Goal: Task Accomplishment & Management: Manage account settings

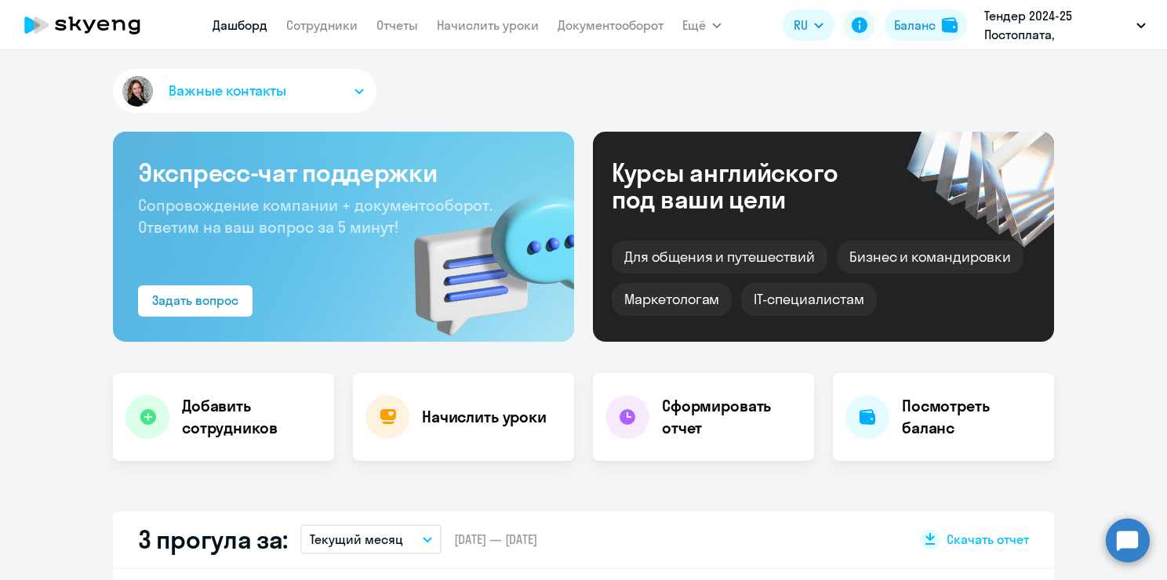
select select "30"
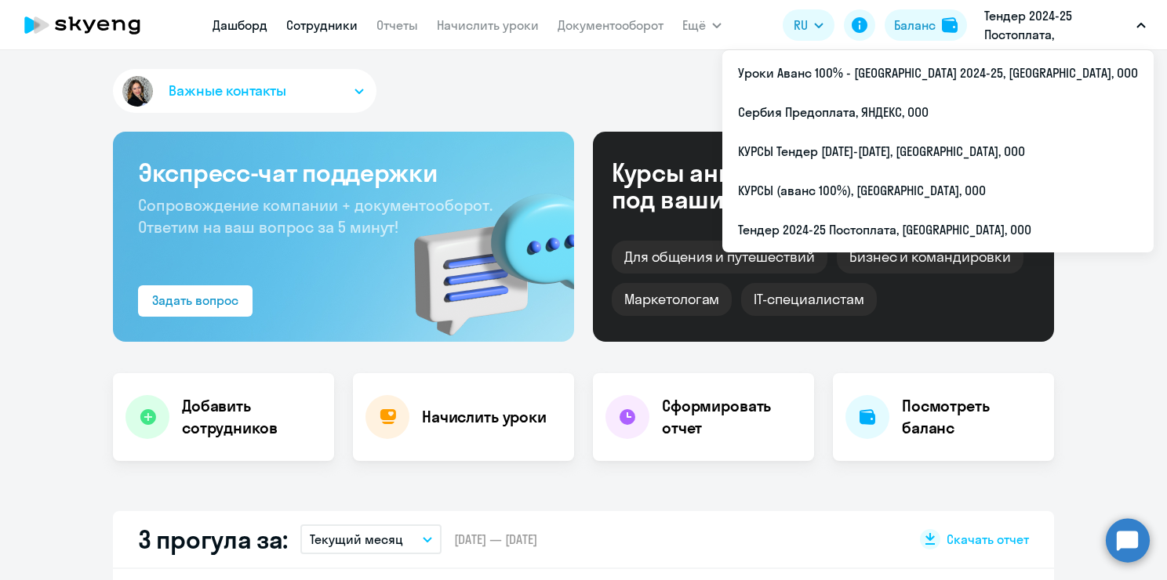
click at [319, 25] on link "Сотрудники" at bounding box center [321, 25] width 71 height 16
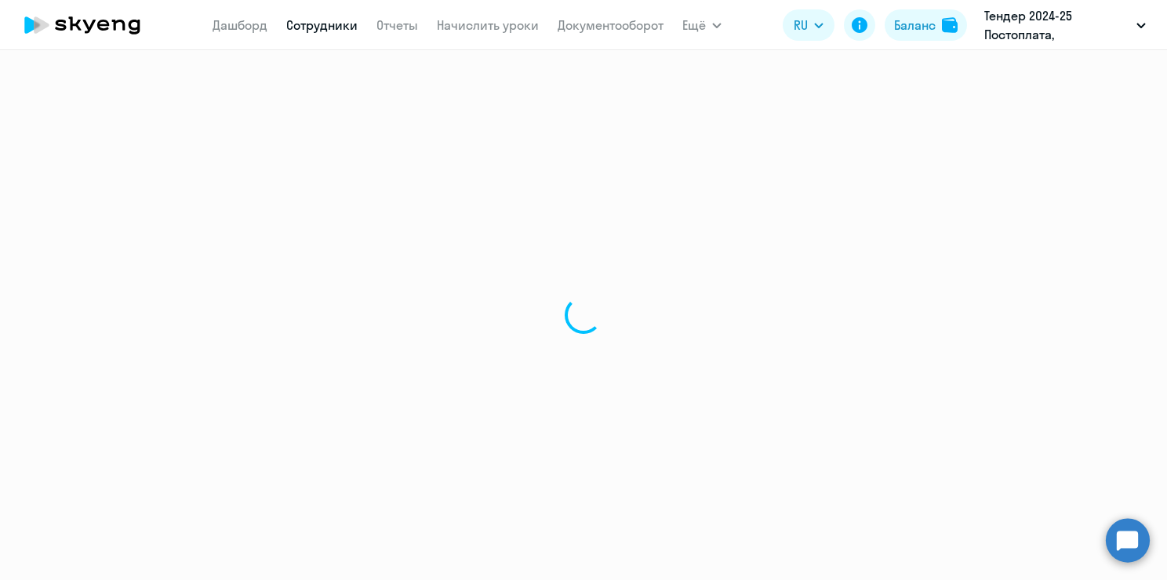
select select "30"
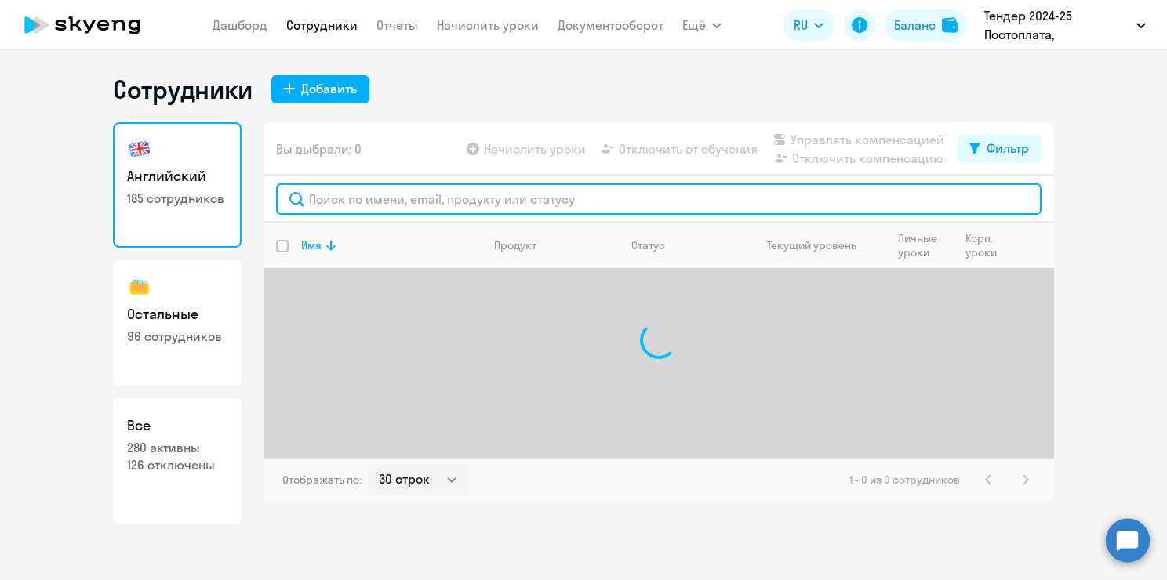
click at [385, 200] on input "text" at bounding box center [658, 199] width 765 height 31
paste input "[PERSON_NAME]"
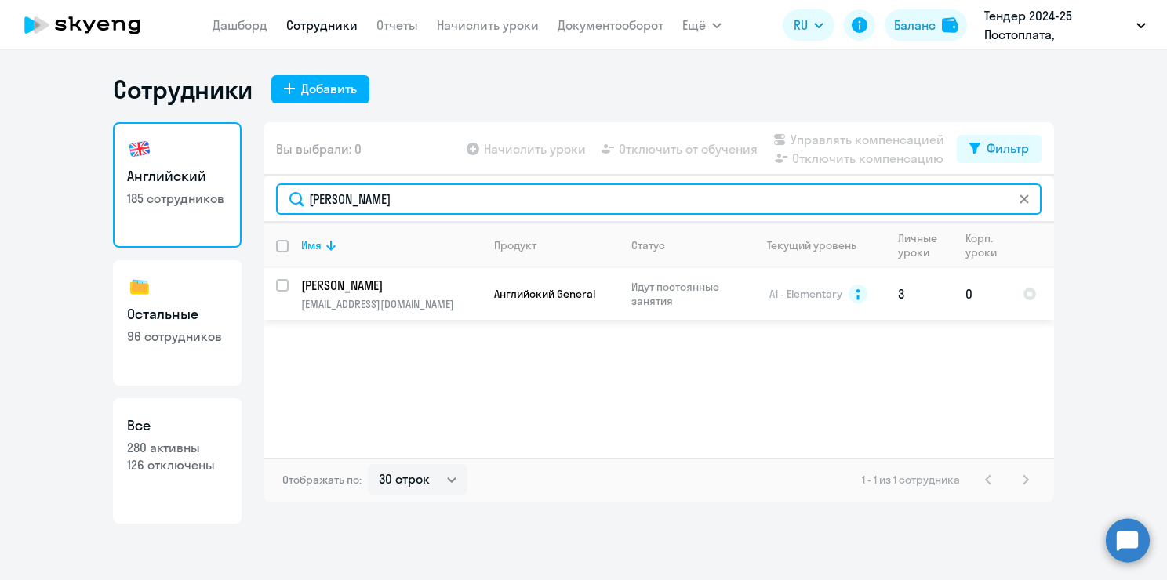
type input "[PERSON_NAME]"
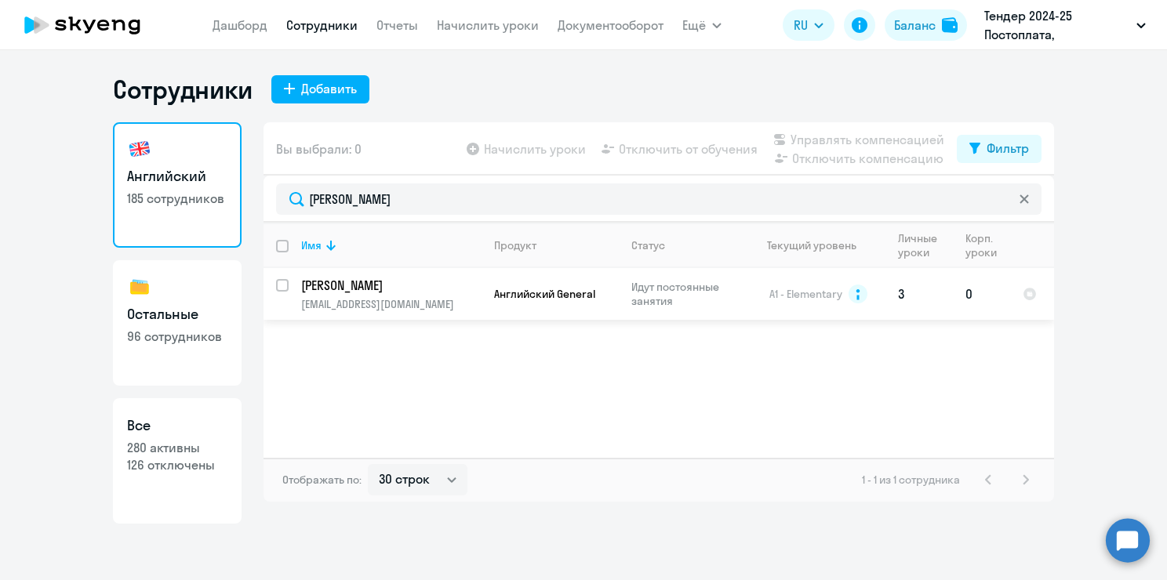
click at [557, 320] on td "Английский General" at bounding box center [549, 294] width 137 height 52
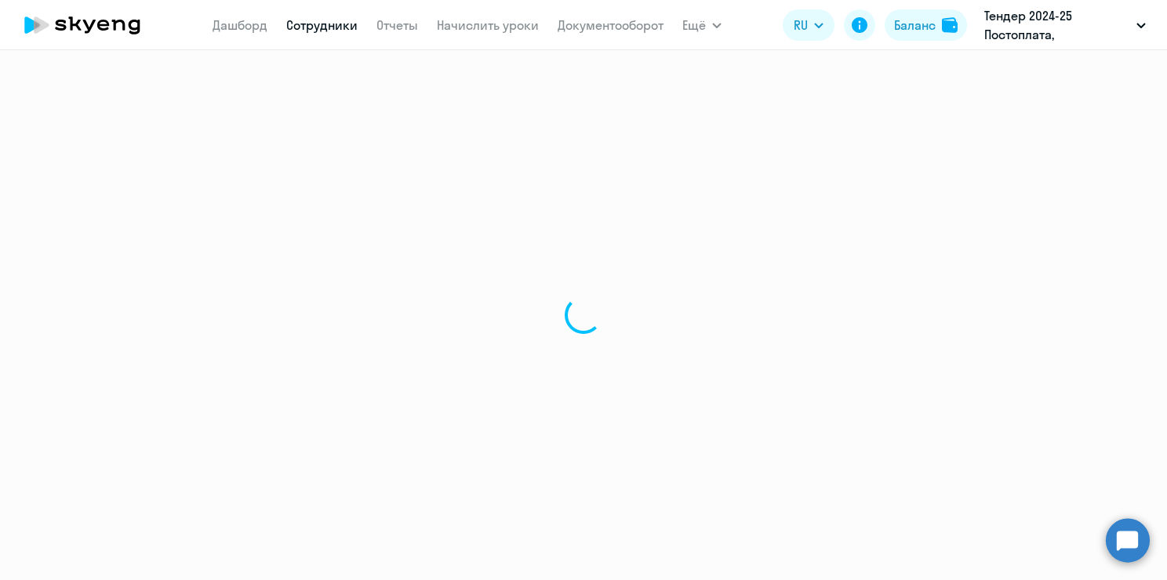
select select "english"
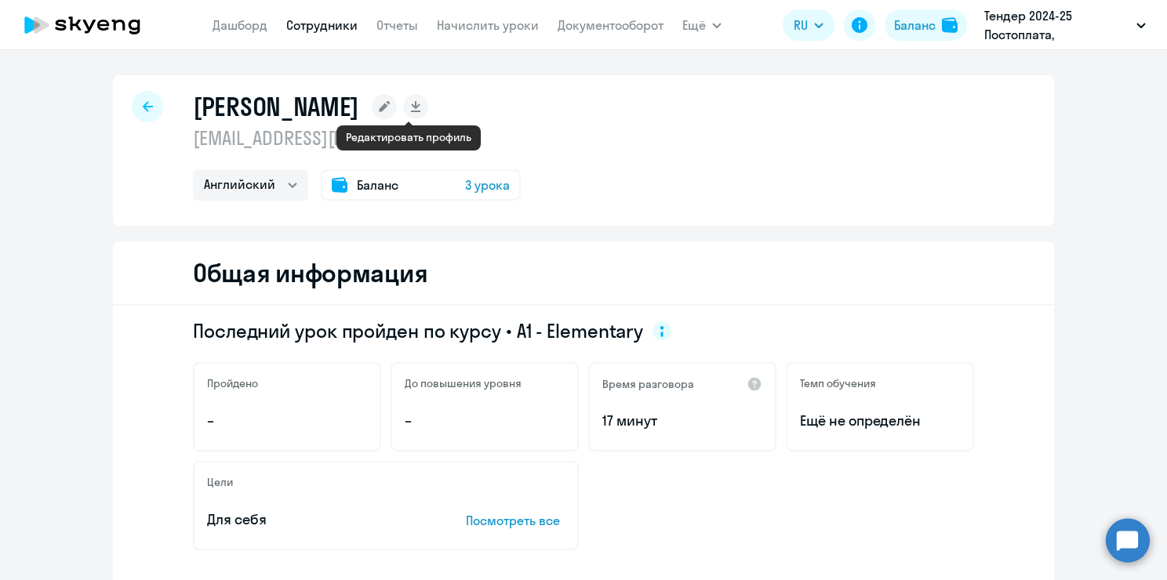
click at [397, 104] on rect at bounding box center [384, 106] width 25 height 25
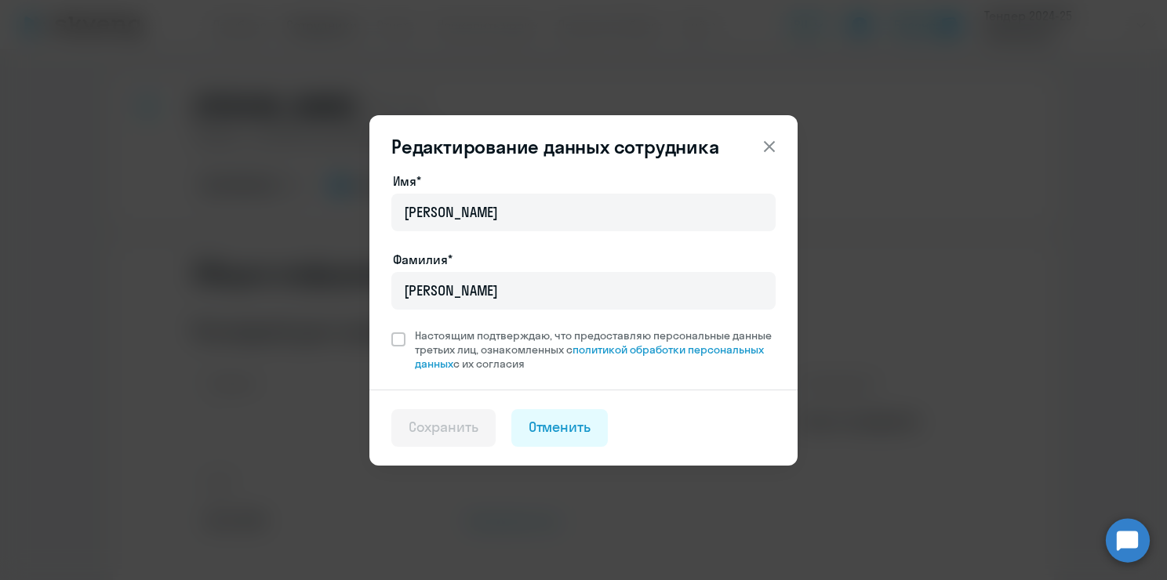
click at [950, 206] on div "Редактирование данных сотрудника Имя* [PERSON_NAME]* [PERSON_NAME] Настоящим по…" at bounding box center [583, 290] width 759 height 439
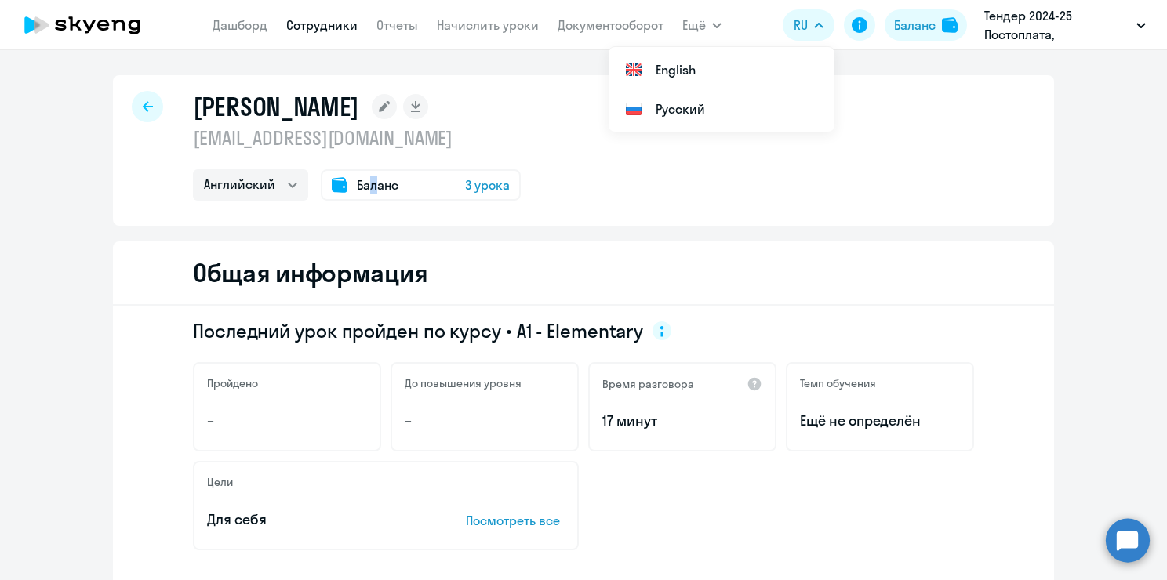
click at [365, 189] on span "Баланс" at bounding box center [378, 185] width 42 height 19
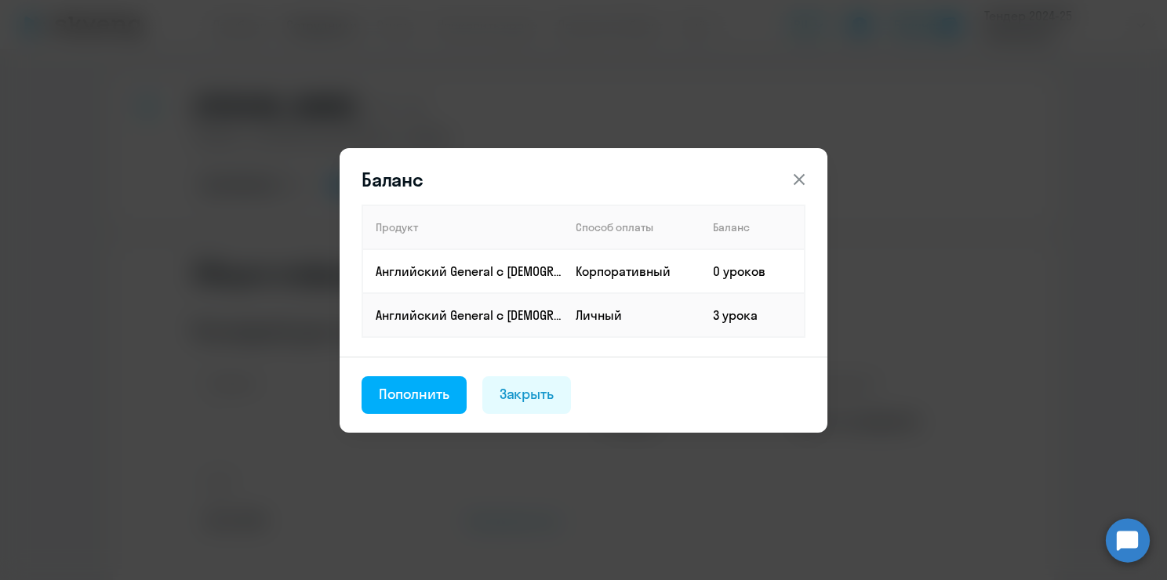
click at [969, 216] on div "Баланс Продукт Способ оплаты Баланс Английский General с [DEMOGRAPHIC_DATA] пре…" at bounding box center [583, 290] width 1167 height 580
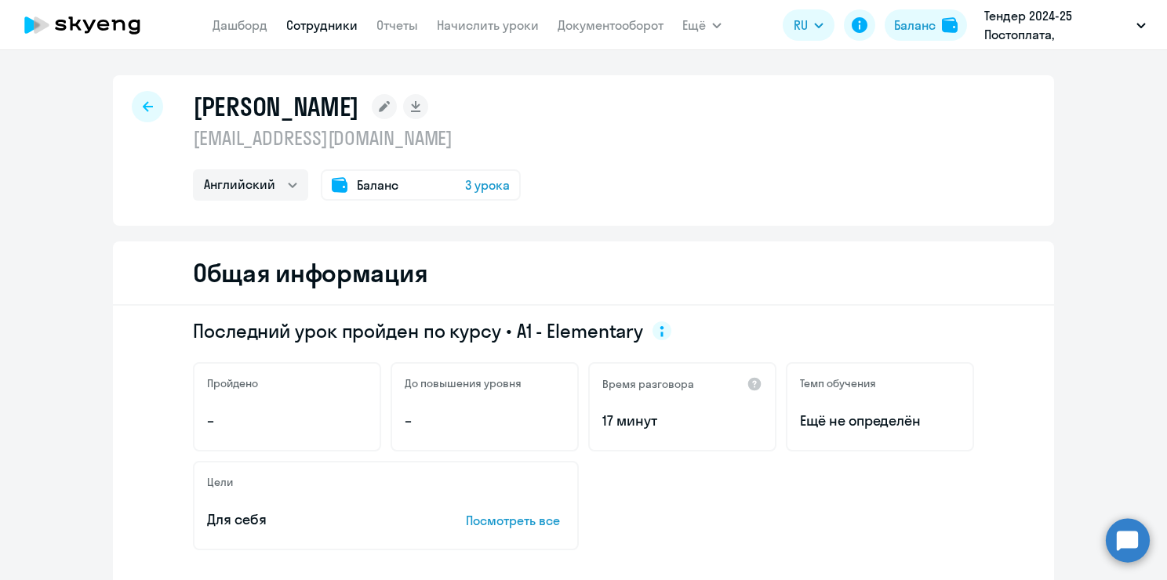
click at [140, 116] on div at bounding box center [147, 106] width 31 height 31
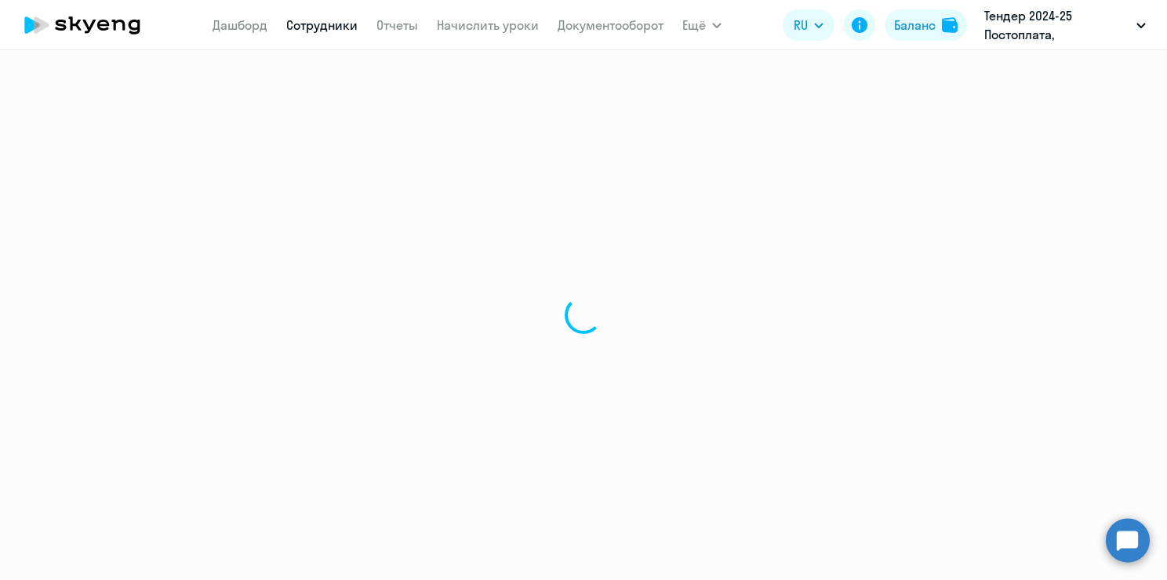
select select "30"
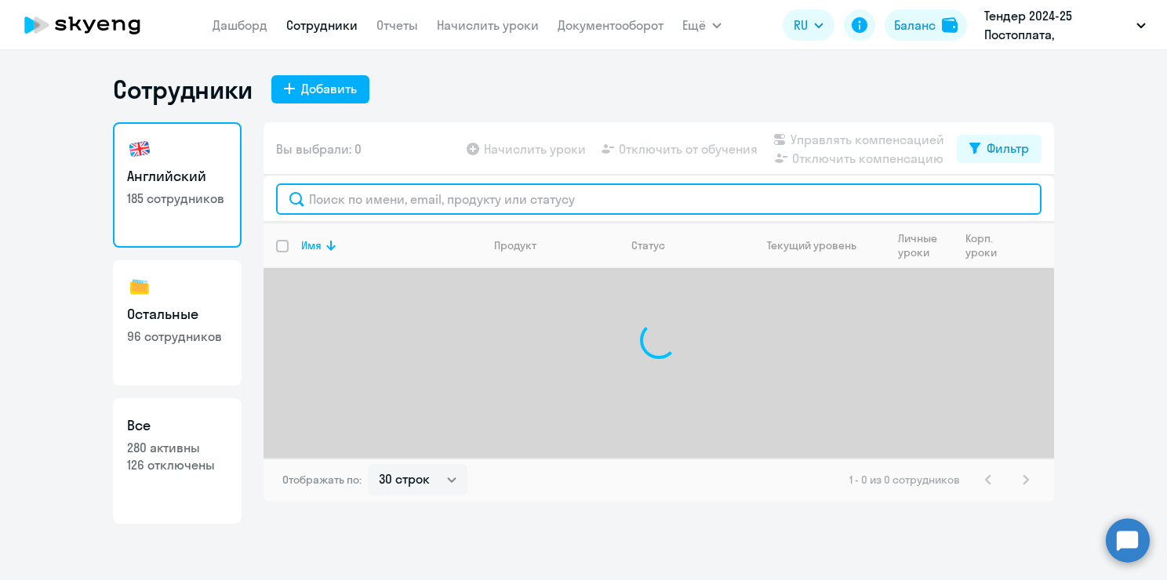
click at [427, 197] on input "text" at bounding box center [658, 199] width 765 height 31
paste input "[PERSON_NAME]"
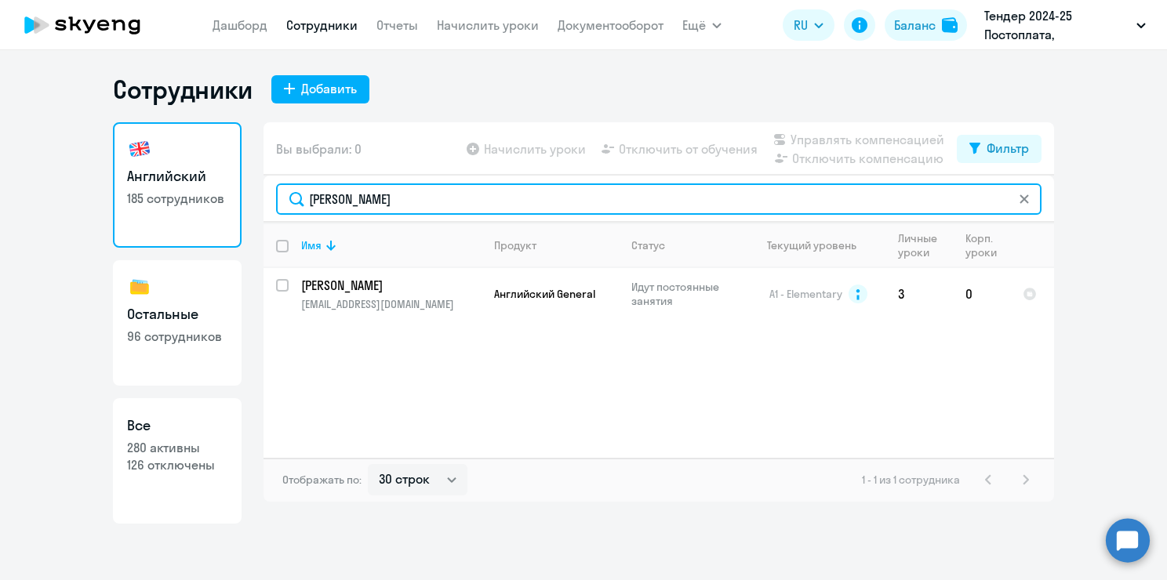
click at [344, 198] on input "[PERSON_NAME]" at bounding box center [658, 199] width 765 height 31
click at [345, 199] on input "[PERSON_NAME]" at bounding box center [658, 199] width 765 height 31
paste input "[PHONE_NUMBER]"
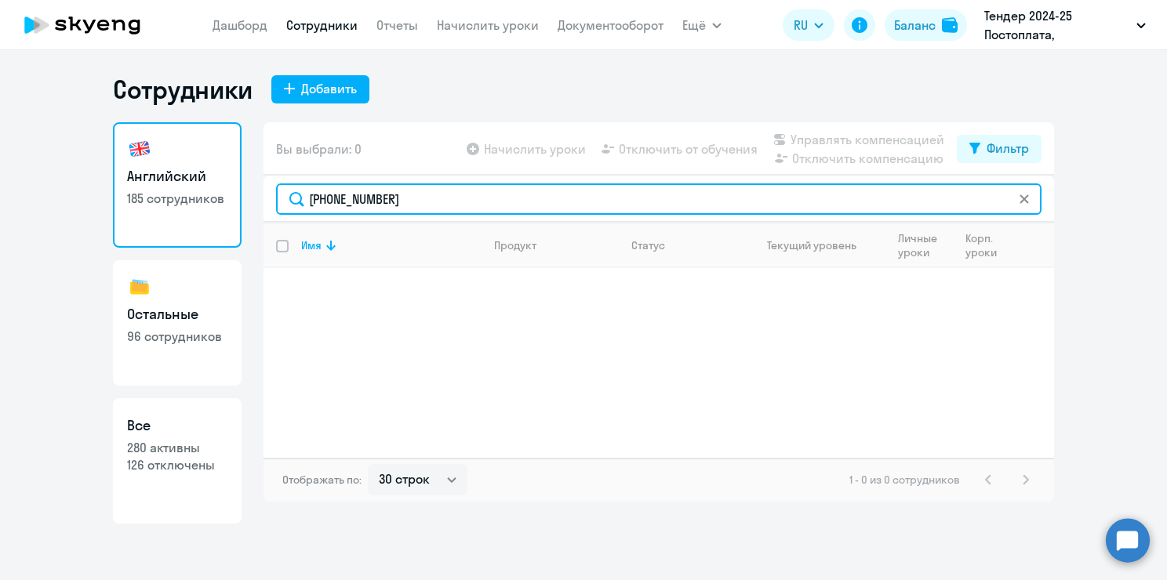
click at [385, 197] on input "[PHONE_NUMBER]" at bounding box center [658, 199] width 765 height 31
click at [385, 195] on input "[PHONE_NUMBER]" at bounding box center [658, 199] width 765 height 31
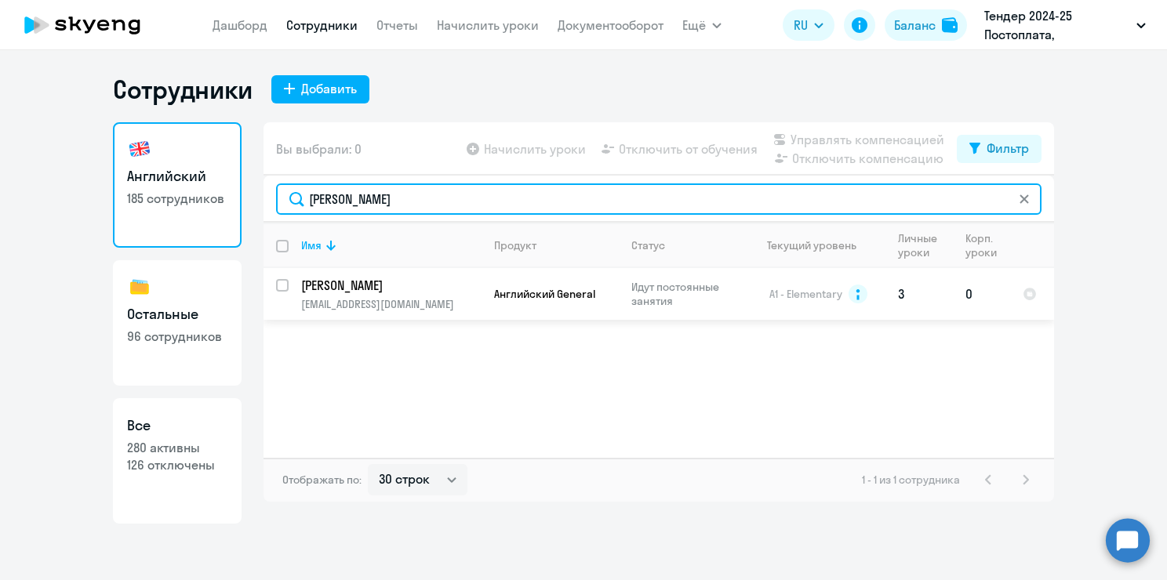
type input "[PERSON_NAME]"
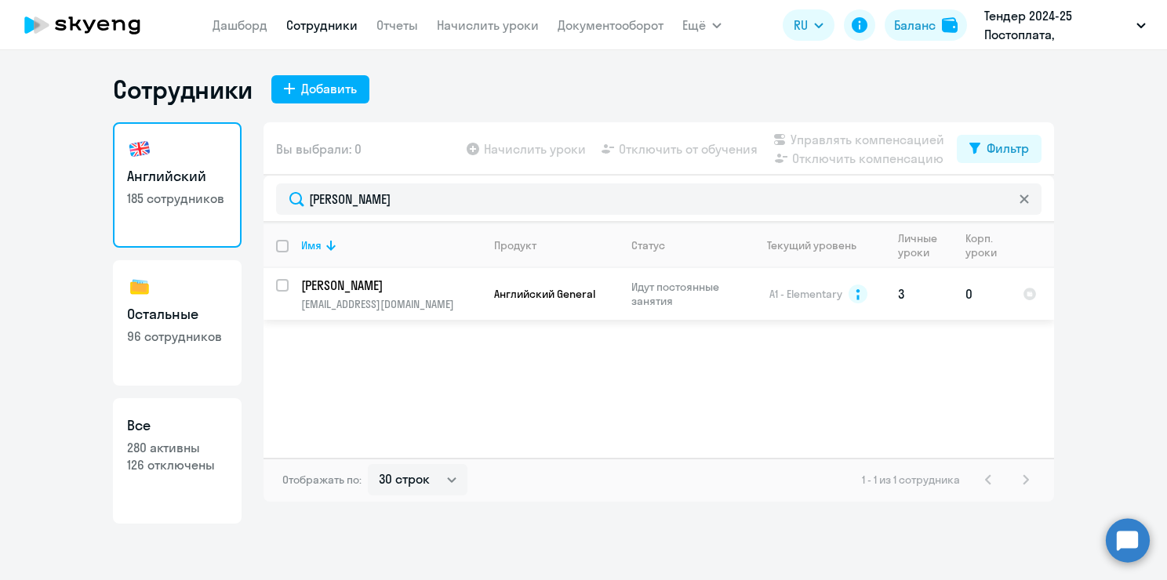
click at [577, 310] on td "Английский General" at bounding box center [549, 294] width 137 height 52
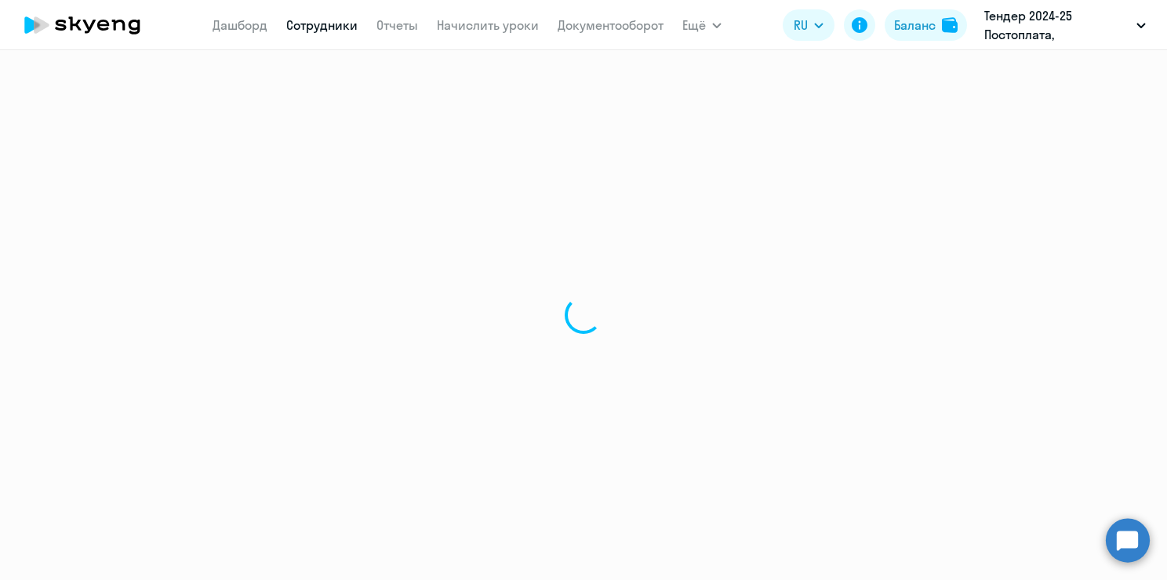
select select "english"
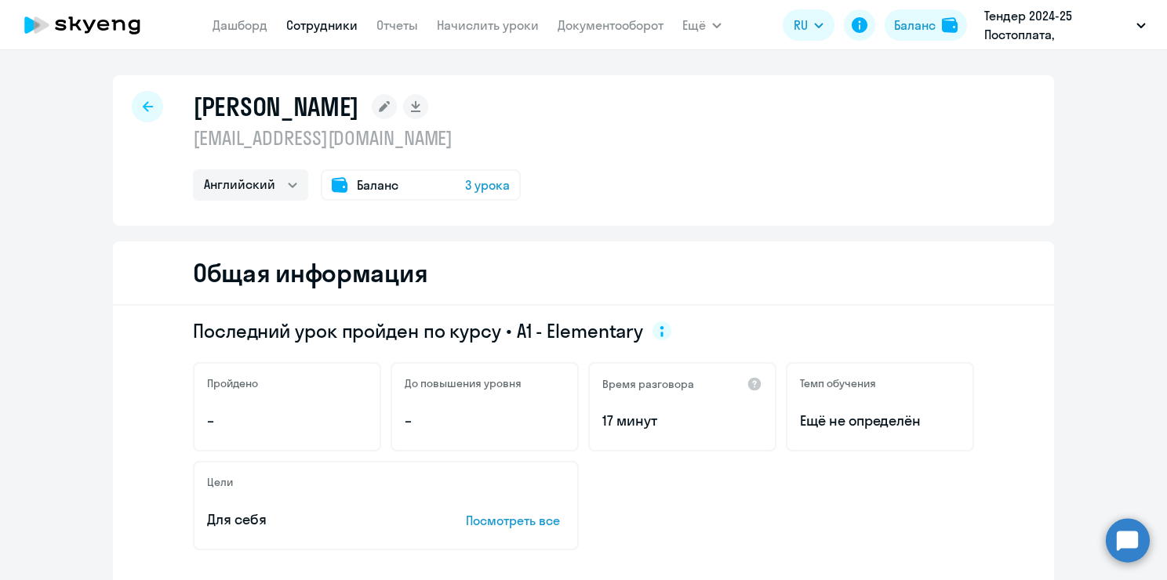
click at [144, 104] on icon at bounding box center [148, 106] width 10 height 11
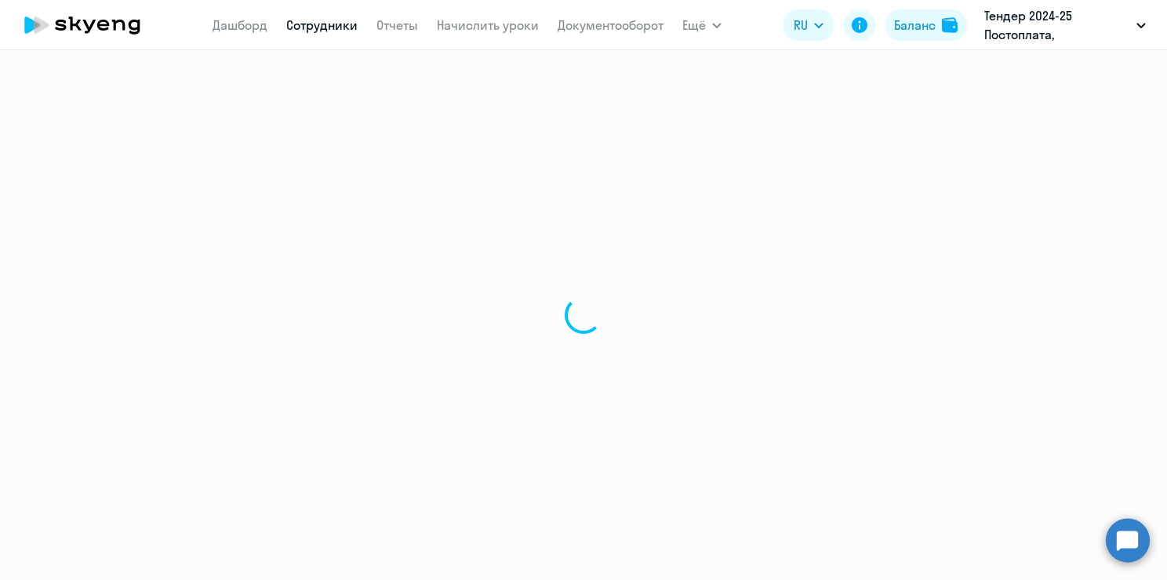
select select "30"
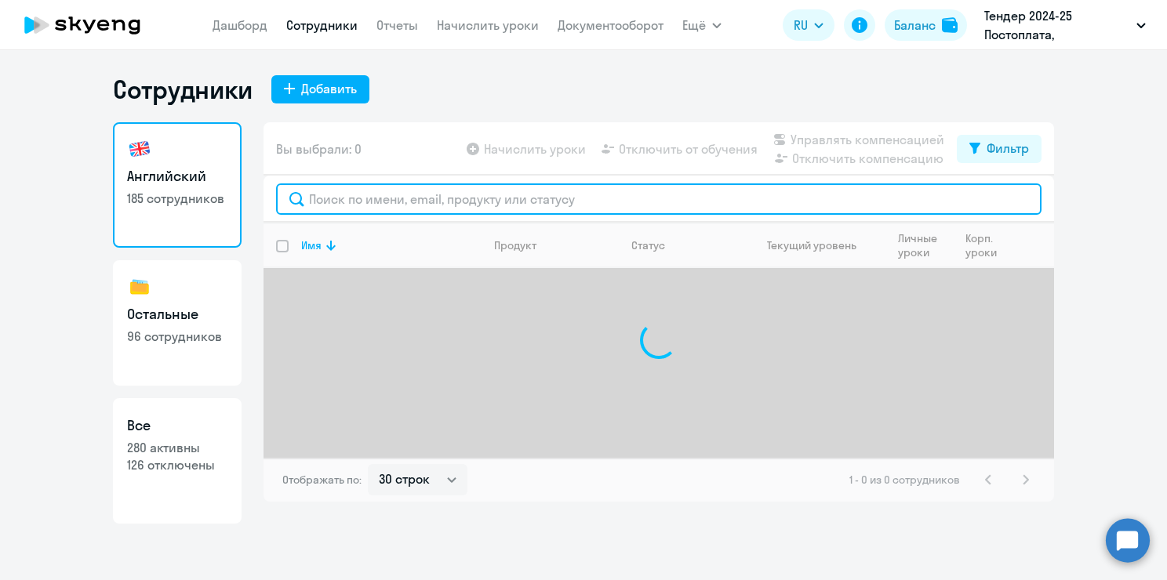
click at [557, 188] on input "text" at bounding box center [658, 199] width 765 height 31
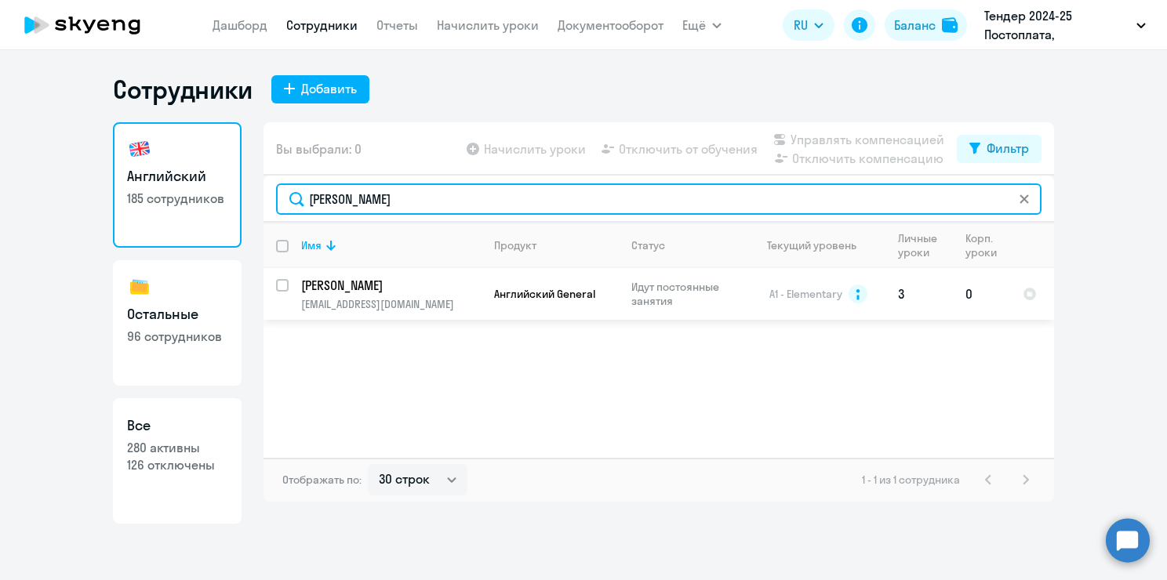
type input "[PERSON_NAME]"
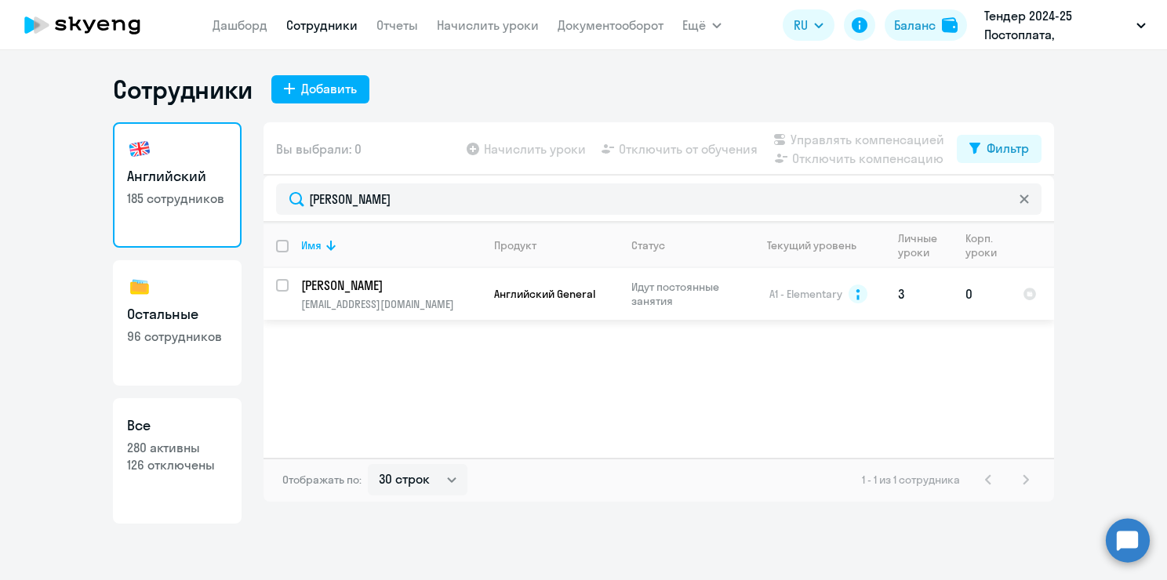
click at [1008, 303] on td "0" at bounding box center [981, 294] width 57 height 52
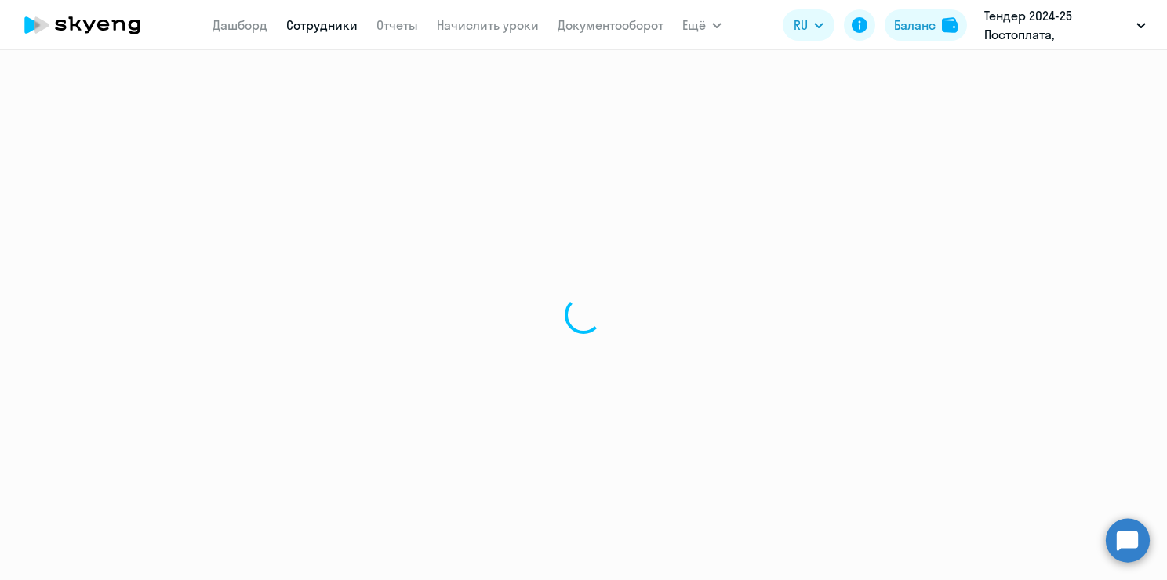
select select "english"
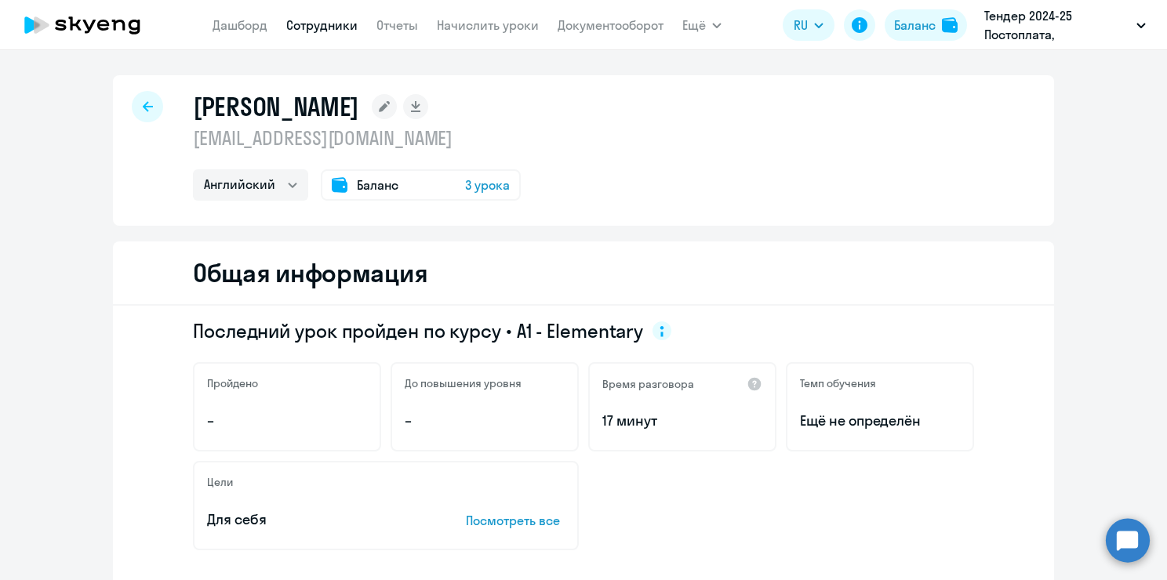
click at [364, 184] on span "Баланс" at bounding box center [378, 185] width 42 height 19
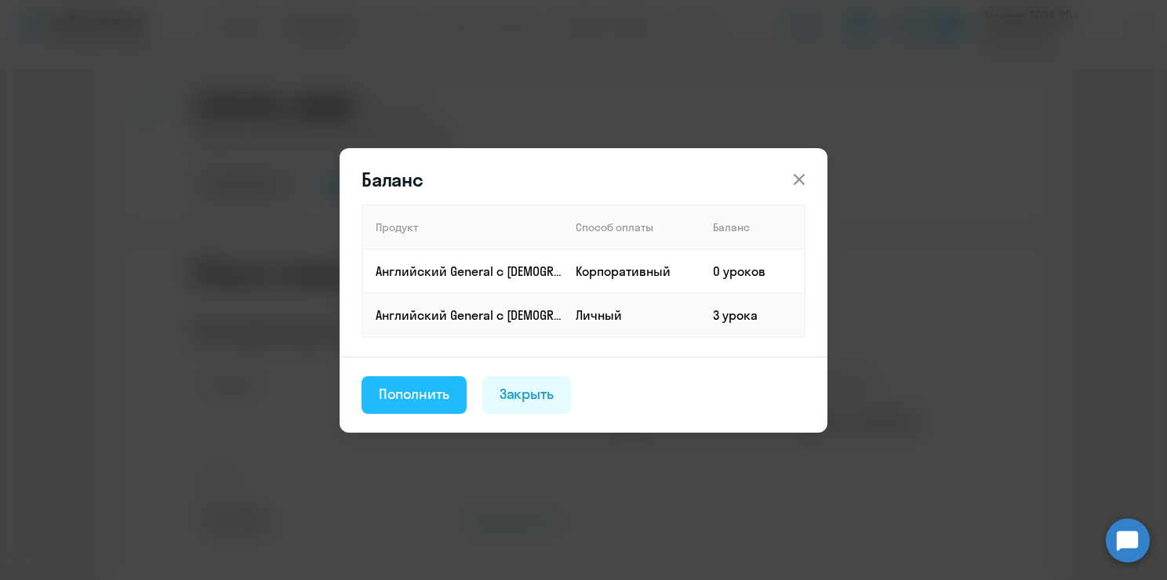
click at [429, 389] on div "Пополнить" at bounding box center [414, 394] width 71 height 20
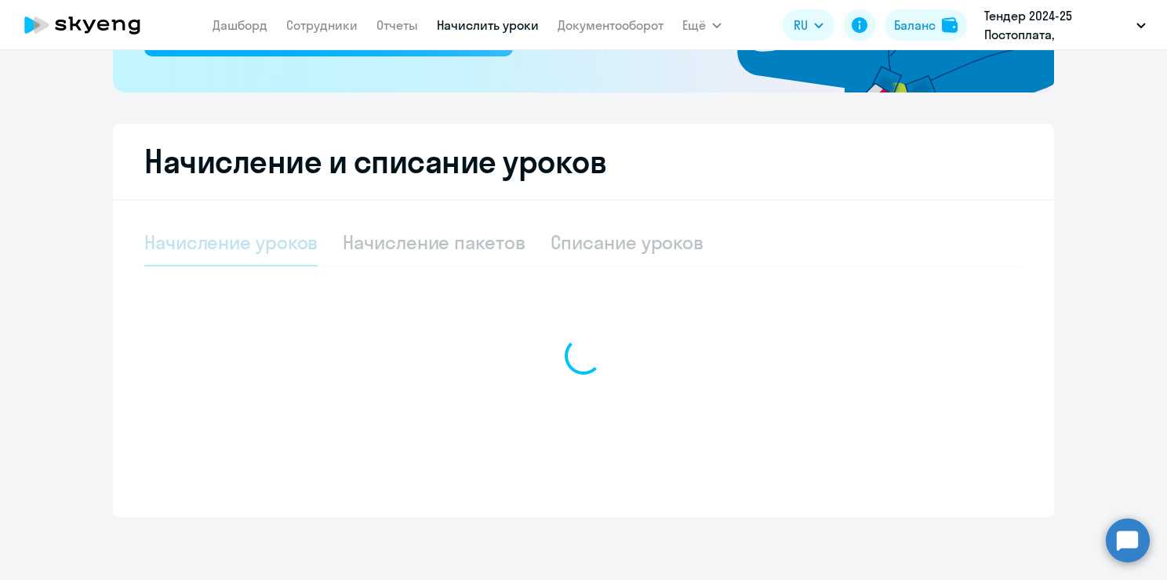
select select "10"
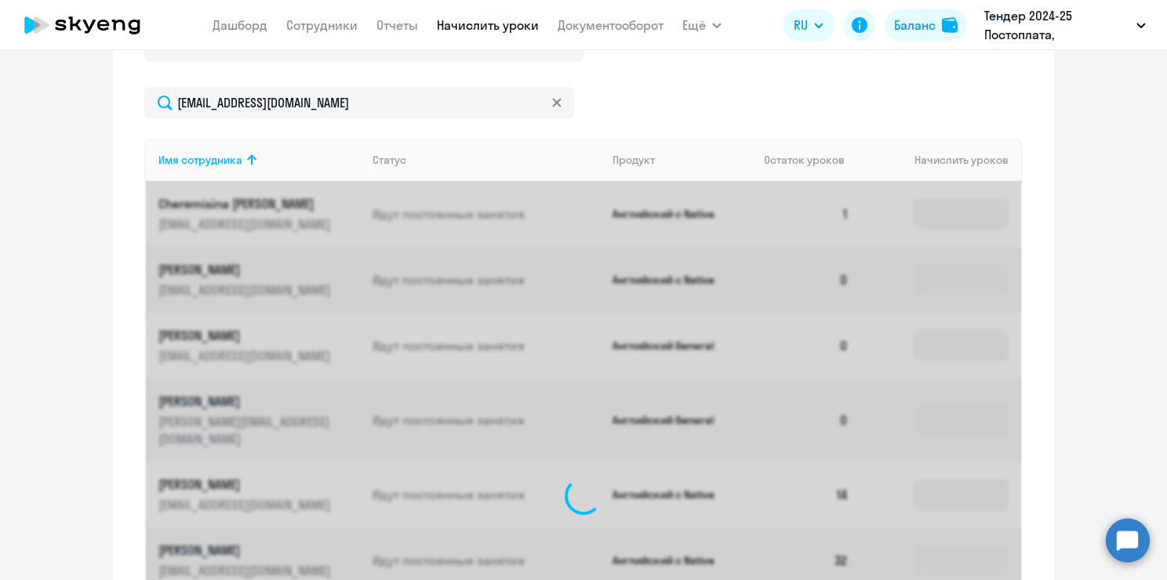
scroll to position [572, 0]
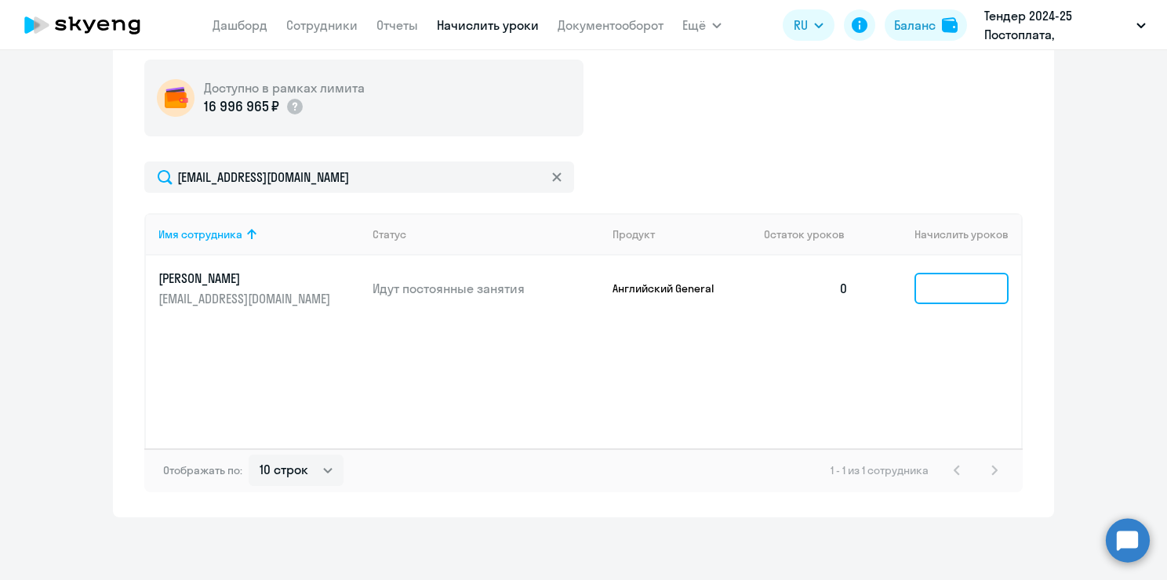
click at [943, 296] on input at bounding box center [961, 288] width 94 height 31
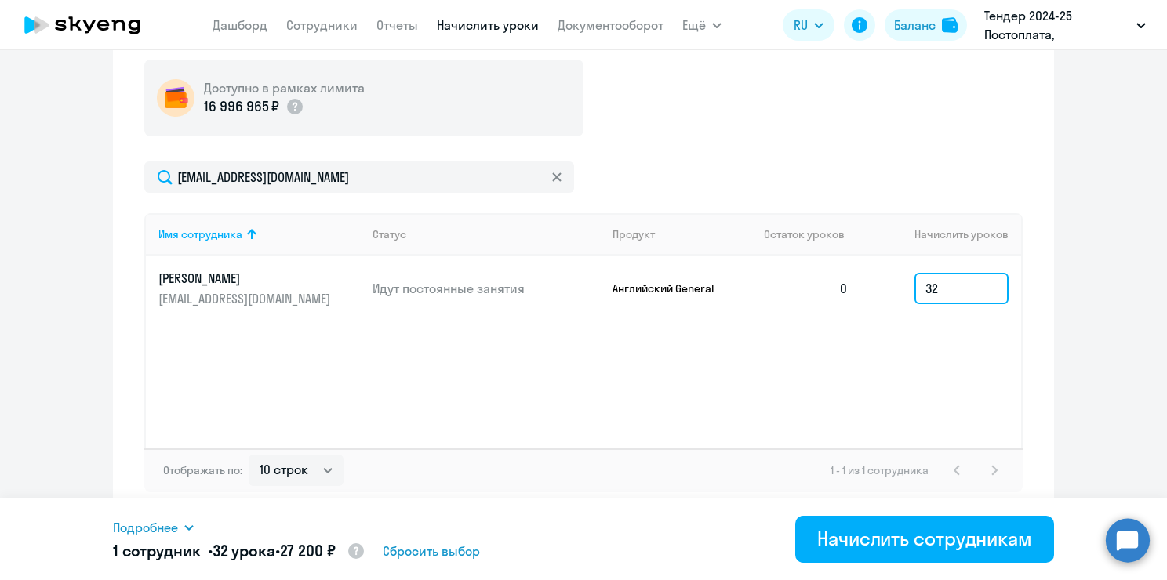
type input "32"
click at [878, 399] on div "Имя сотрудника Статус Продукт Остаток уроков Начислить уроков [PERSON_NAME] [PE…" at bounding box center [583, 330] width 878 height 235
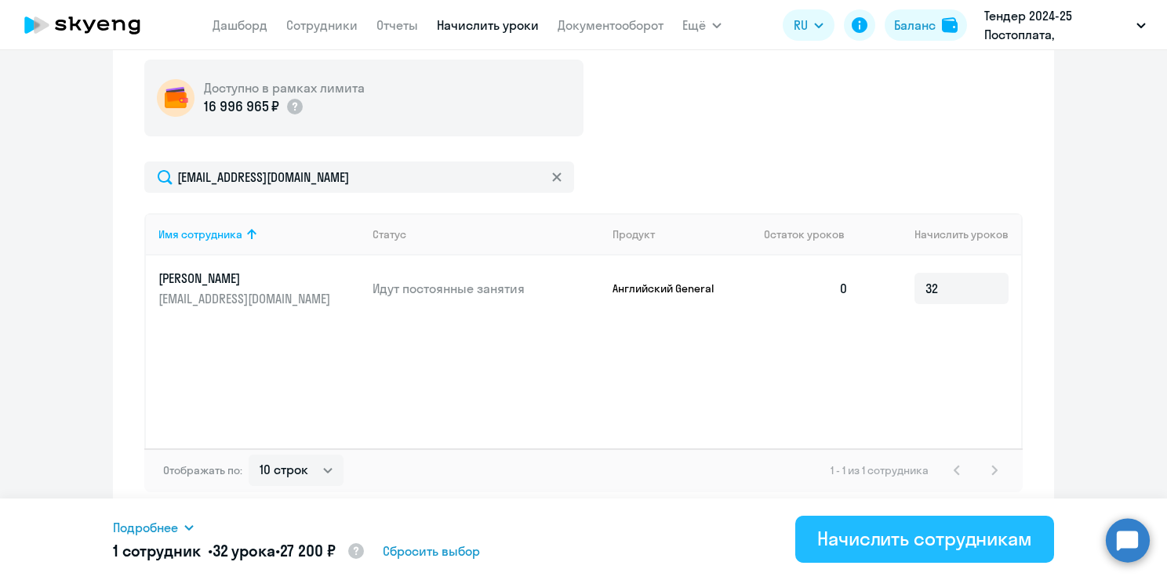
click at [897, 546] on div "Начислить сотрудникам" at bounding box center [924, 538] width 215 height 25
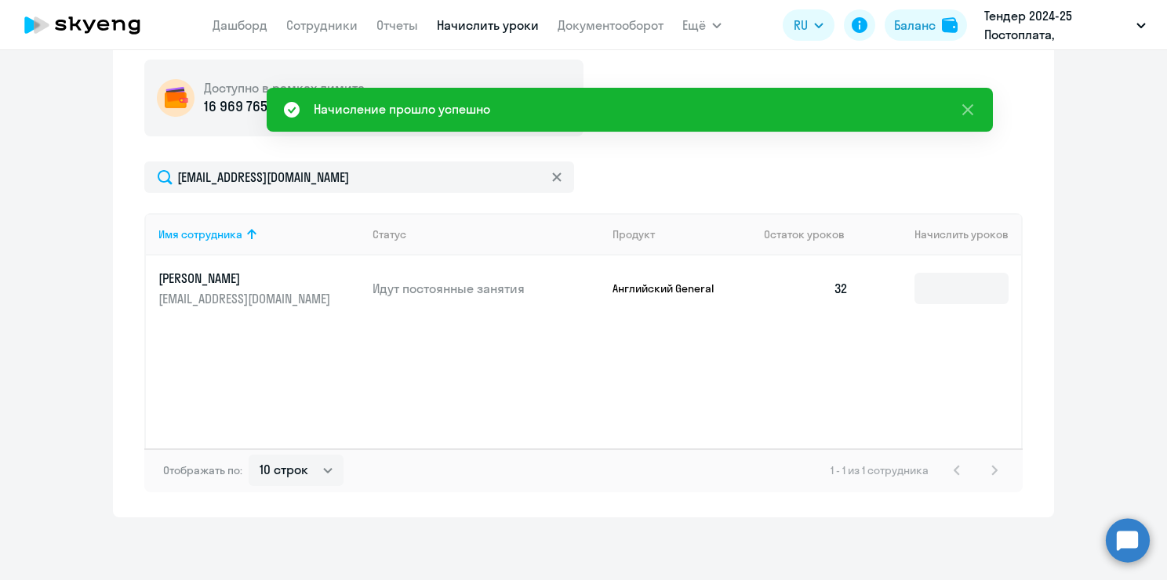
click at [225, 275] on p "[PERSON_NAME]" at bounding box center [246, 278] width 176 height 17
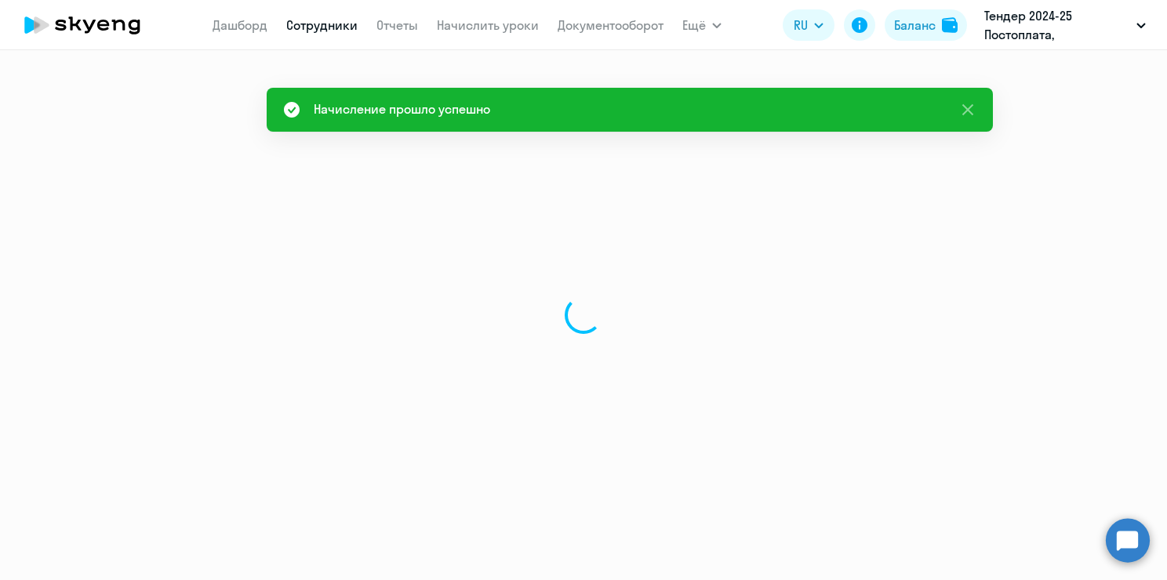
select select "english"
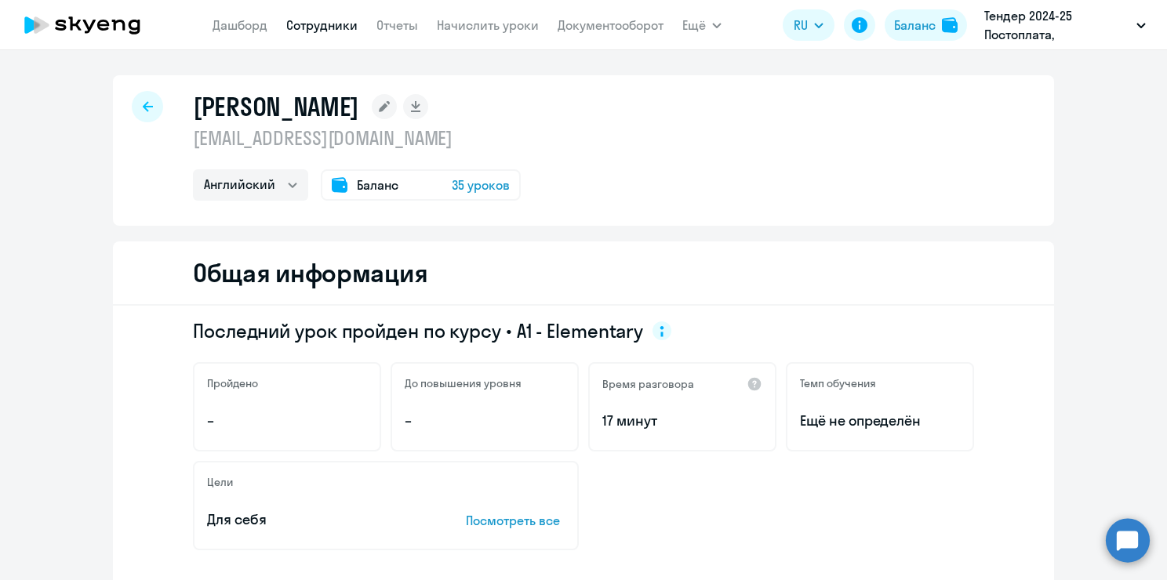
click at [307, 20] on link "Сотрудники" at bounding box center [321, 25] width 71 height 16
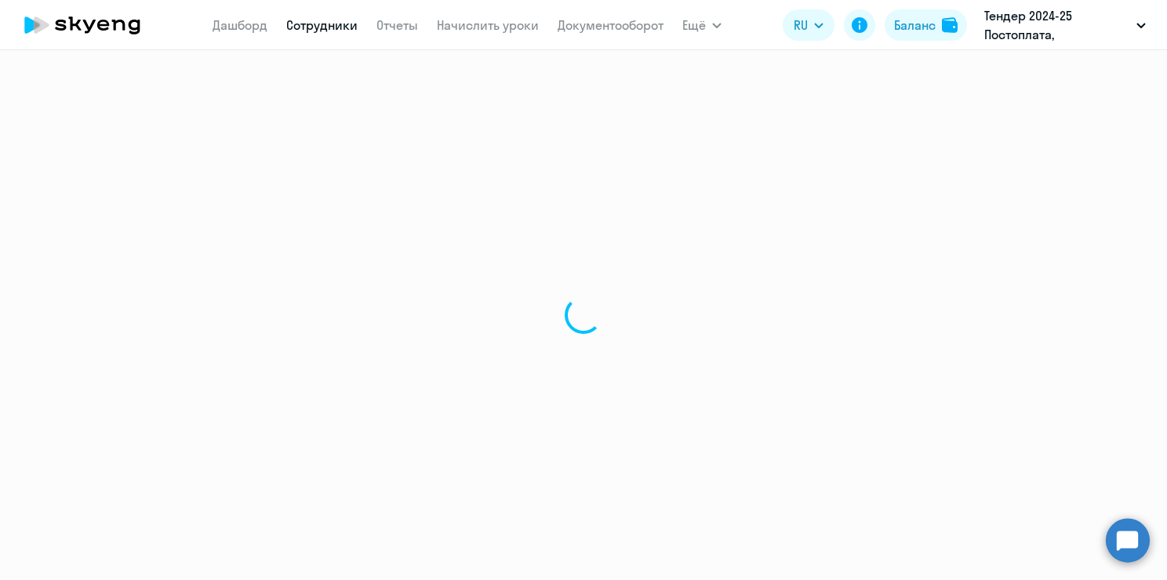
select select "30"
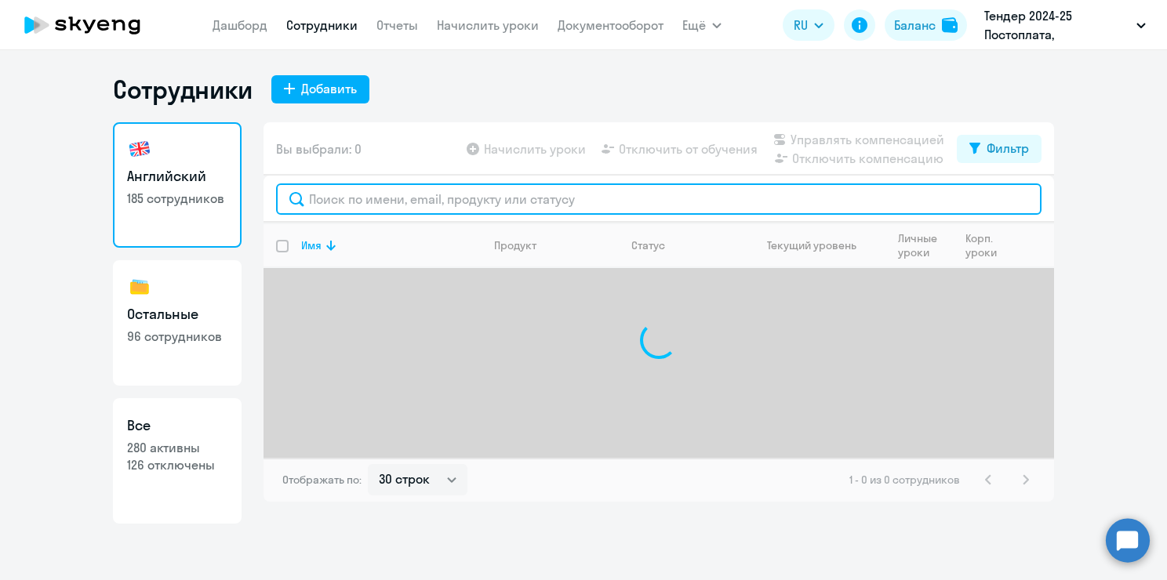
click at [345, 193] on input "text" at bounding box center [658, 199] width 765 height 31
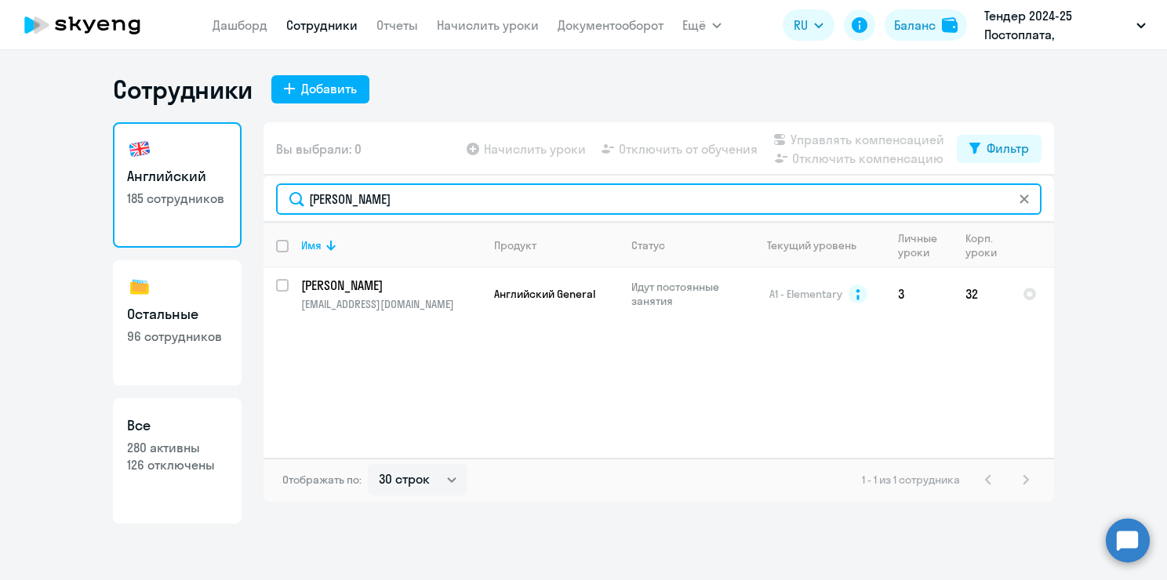
type input "[PERSON_NAME]"
